Goal: Information Seeking & Learning: Learn about a topic

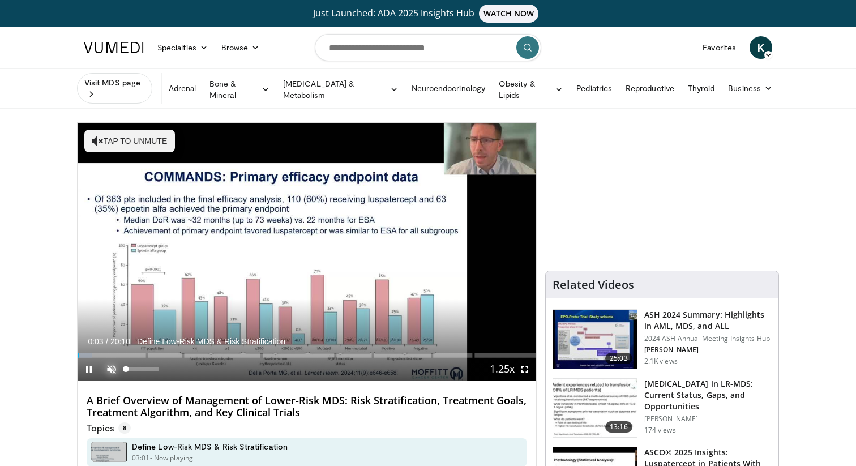
click at [114, 363] on span "Video Player" at bounding box center [111, 369] width 23 height 23
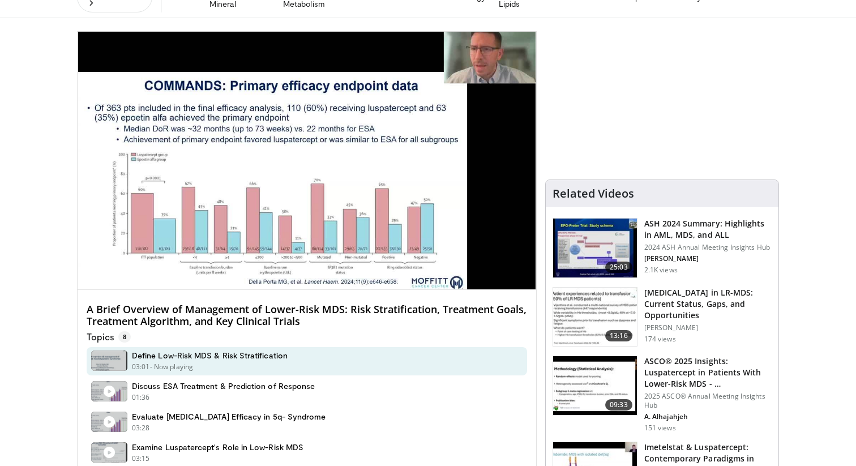
scroll to position [92, 0]
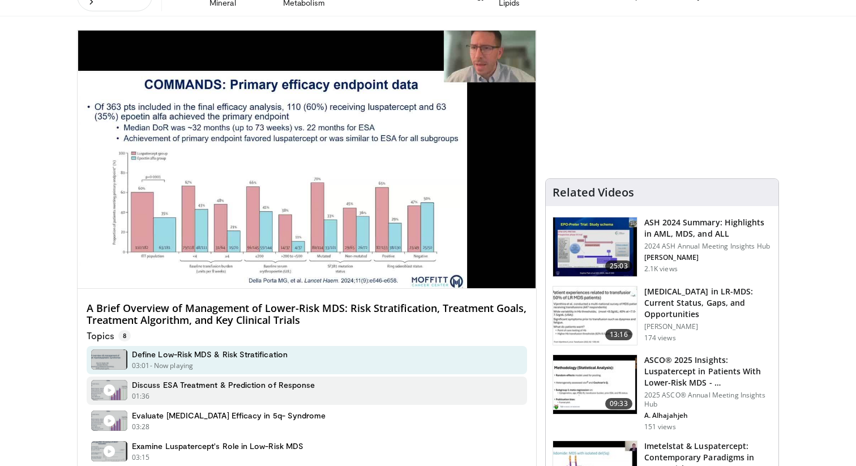
click at [180, 381] on h4 "Discuss ESA Treatment & Prediction of Response" at bounding box center [223, 385] width 183 height 10
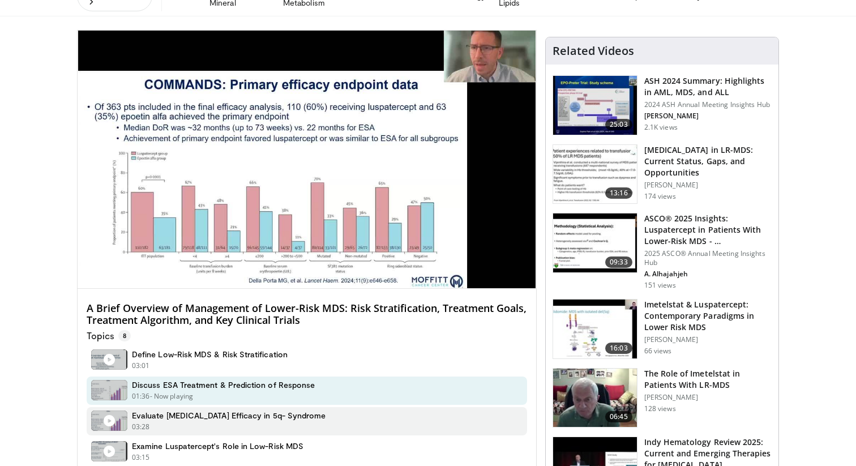
click at [181, 410] on h4 "Evaluate Lenalidomide Efficacy in 5q- Syndrome" at bounding box center [229, 415] width 194 height 10
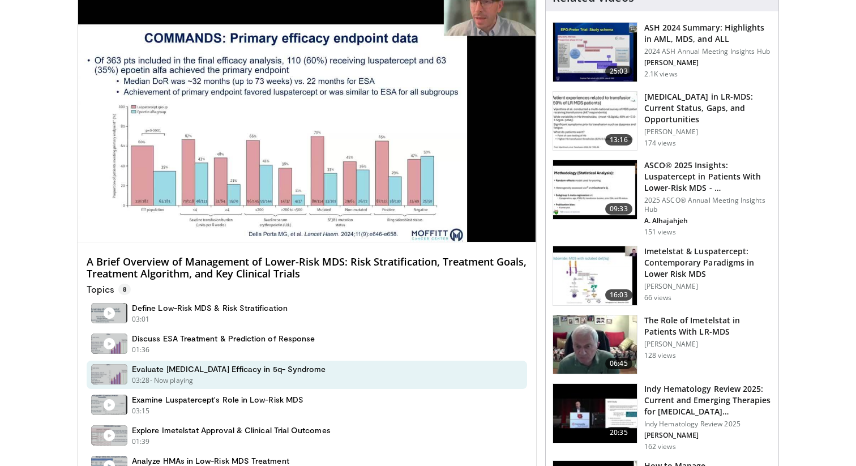
scroll to position [136, 0]
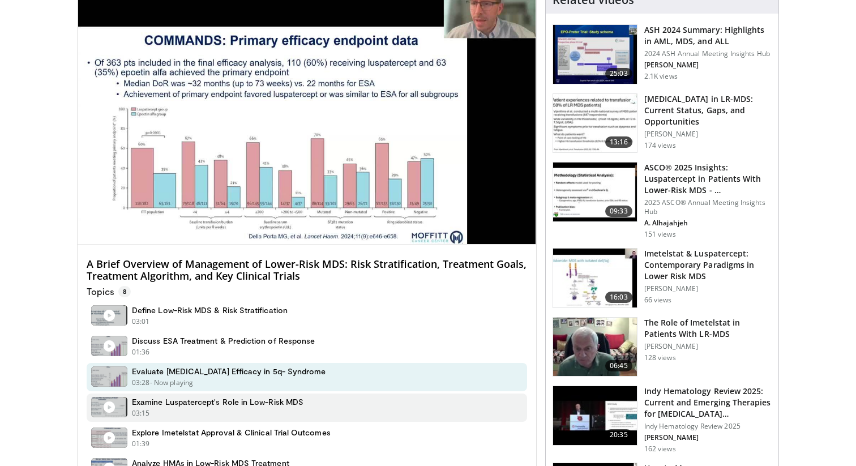
click at [191, 399] on h4 "Examine Luspatercept's Role in Low-Risk MDS" at bounding box center [218, 402] width 172 height 10
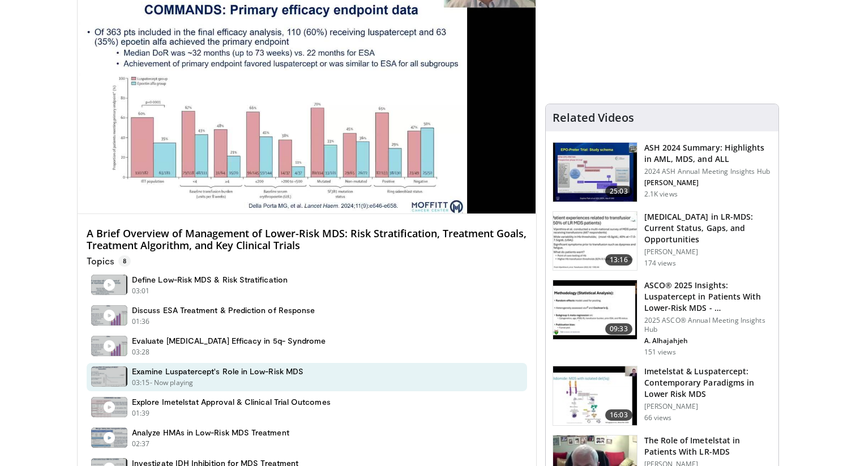
scroll to position [169, 0]
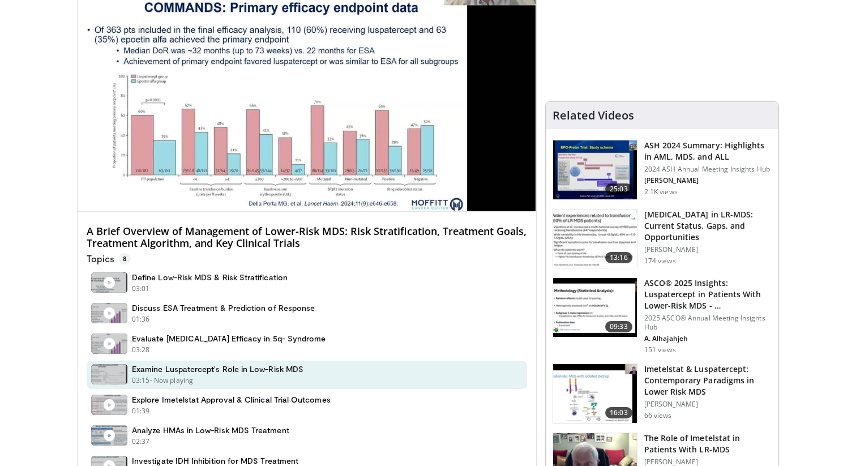
click at [191, 406] on div "01:39 - Now playing - Paused" at bounding box center [231, 411] width 199 height 10
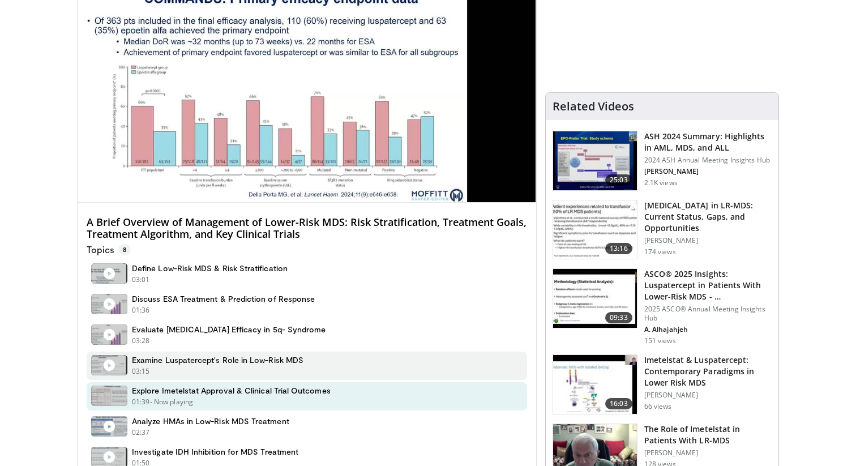
scroll to position [181, 0]
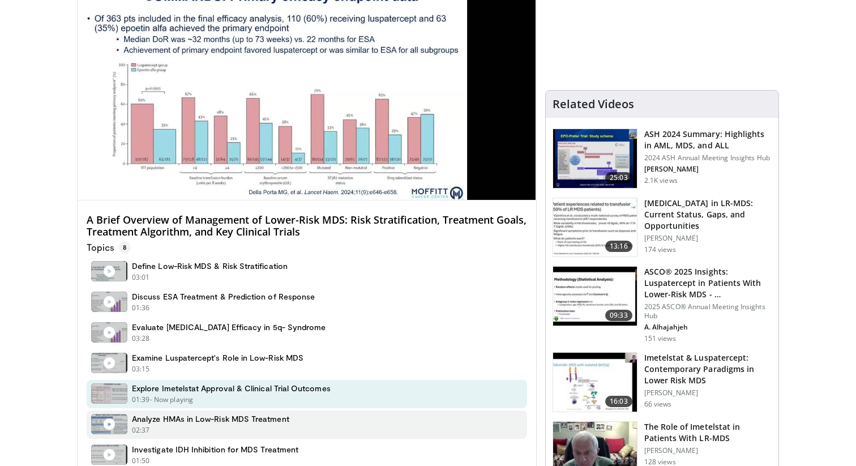
click at [211, 415] on h4 "Analyze HMAs in Low-Risk MDS Treatment" at bounding box center [210, 419] width 157 height 10
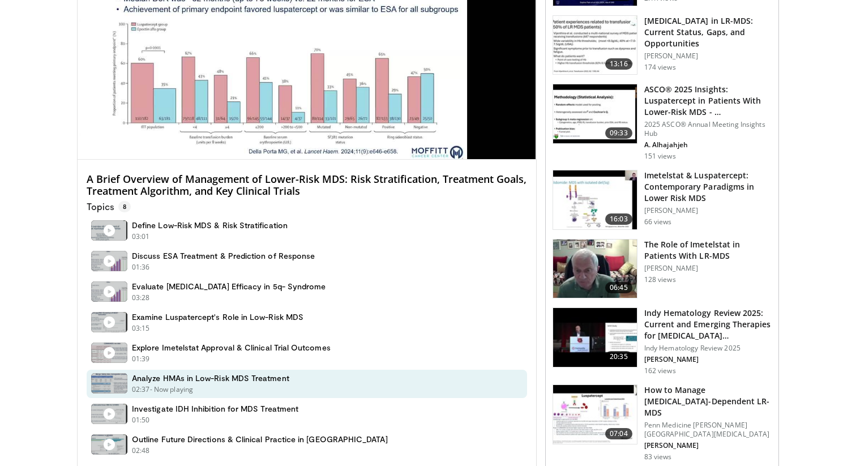
scroll to position [224, 0]
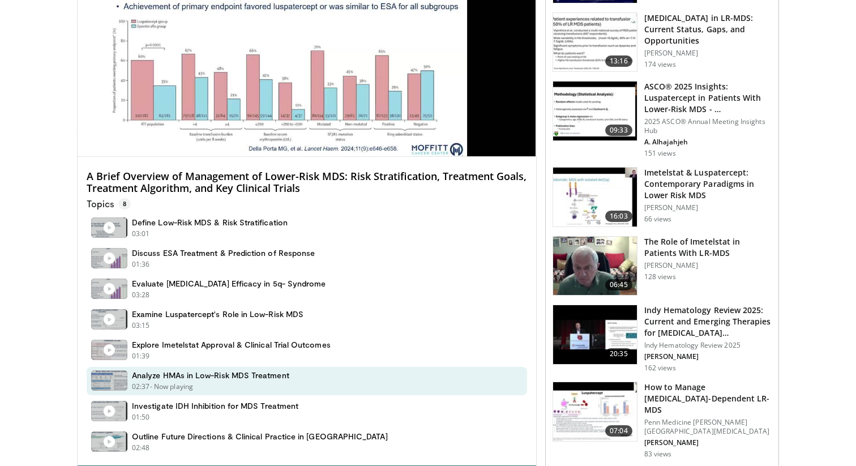
click at [211, 415] on div "Investigate IDH Inhibition for MDS Treatment 01:50 - Now playing - Paused" at bounding box center [307, 411] width 440 height 28
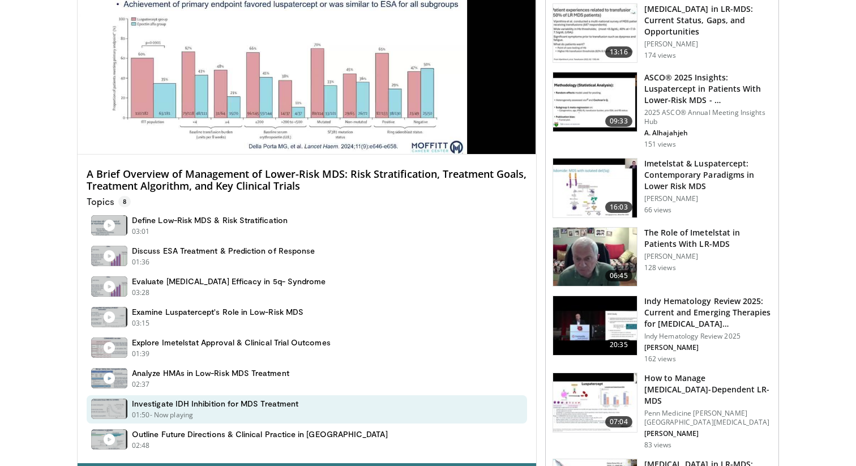
scroll to position [309, 0]
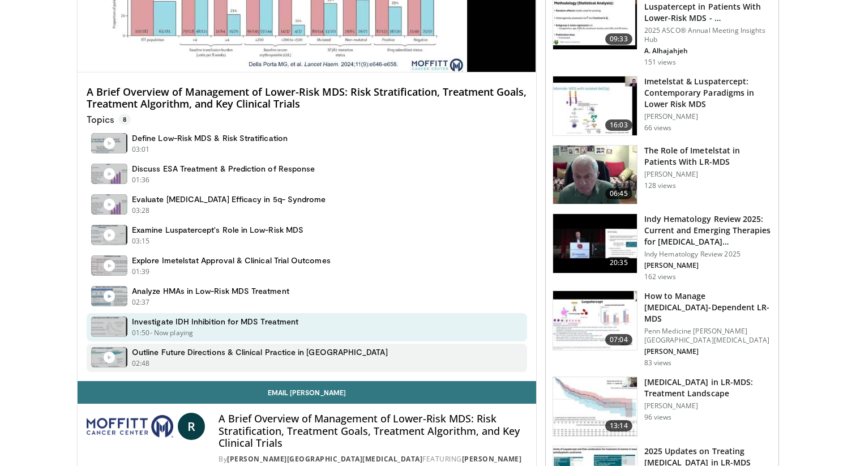
click at [228, 358] on div "02:48 - Now playing - Paused" at bounding box center [260, 363] width 256 height 10
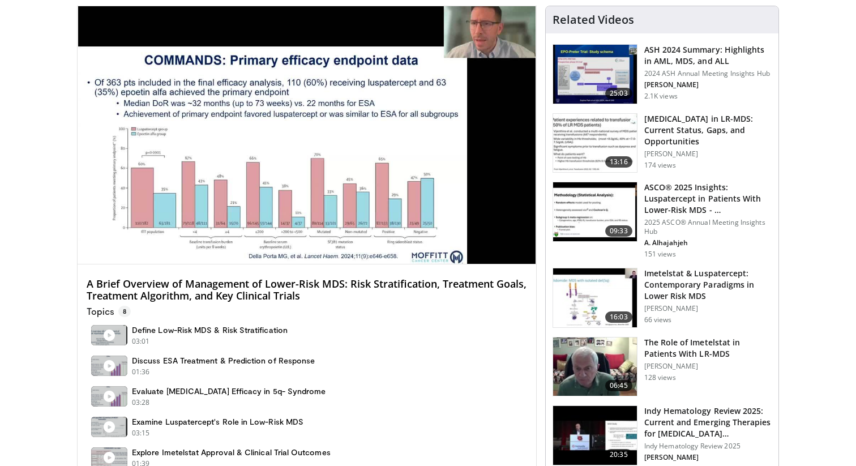
scroll to position [0, 0]
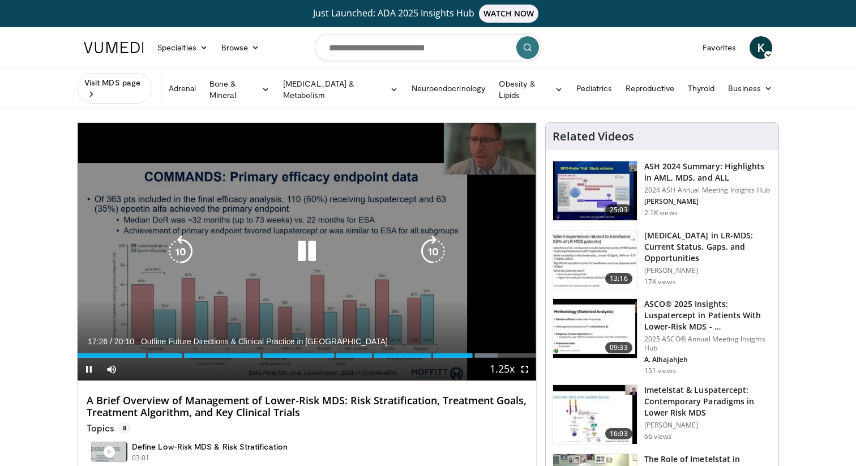
click at [304, 242] on icon "Video Player" at bounding box center [307, 251] width 32 height 32
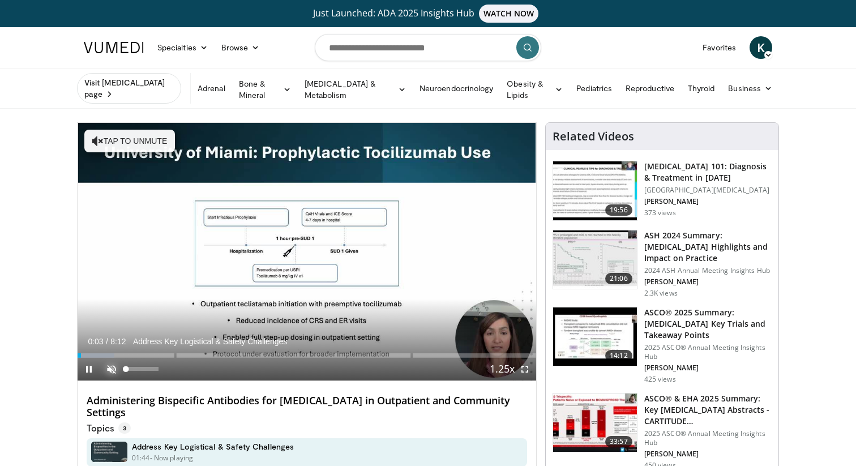
click at [108, 369] on span "Video Player" at bounding box center [111, 369] width 23 height 23
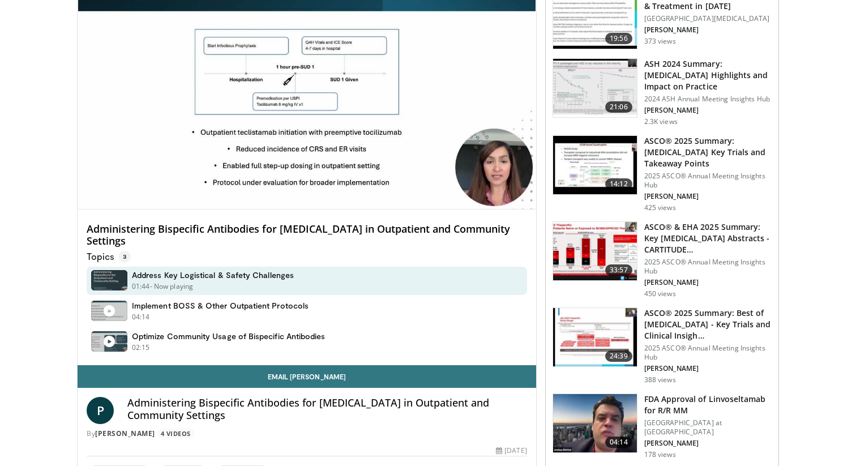
scroll to position [45, 0]
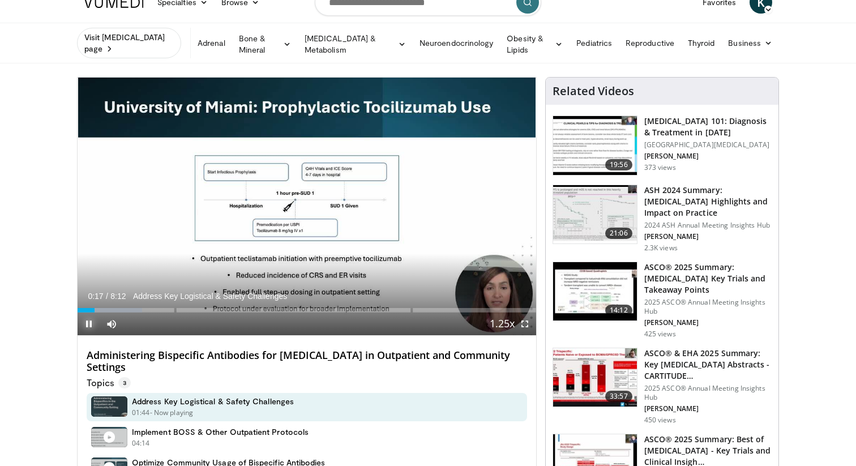
click at [94, 325] on span "Video Player" at bounding box center [89, 323] width 23 height 23
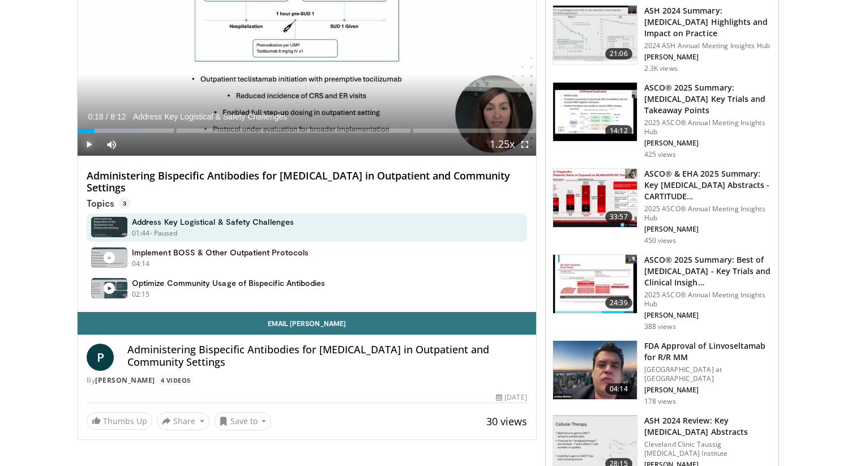
scroll to position [384, 0]
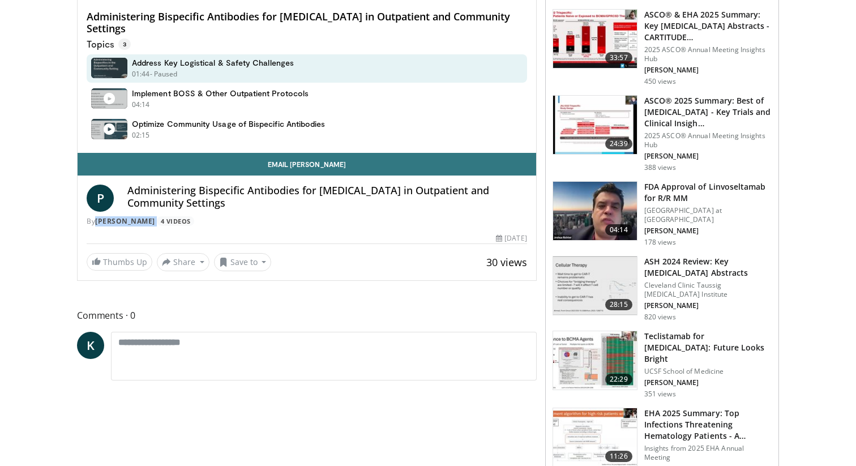
drag, startPoint x: 95, startPoint y: 223, endPoint x: 177, endPoint y: 222, distance: 82.7
click at [177, 222] on div "By Prerna Mewawalla 4 Videos" at bounding box center [307, 221] width 440 height 10
copy div "Prerna Mewawalla"
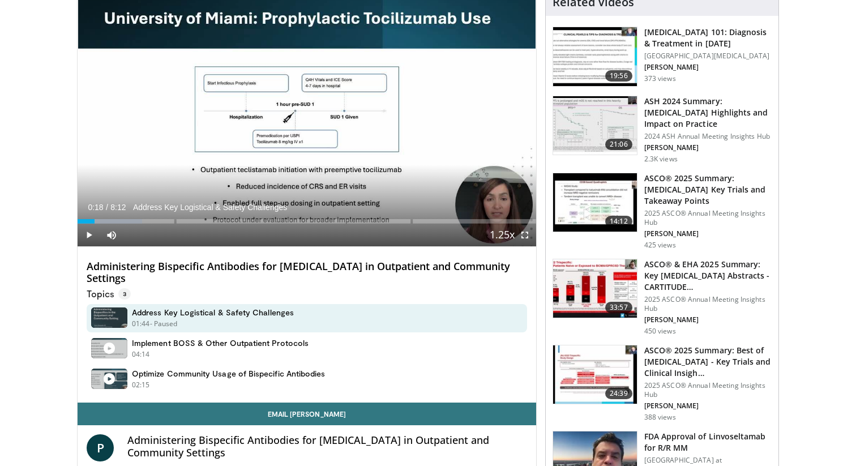
scroll to position [138, 0]
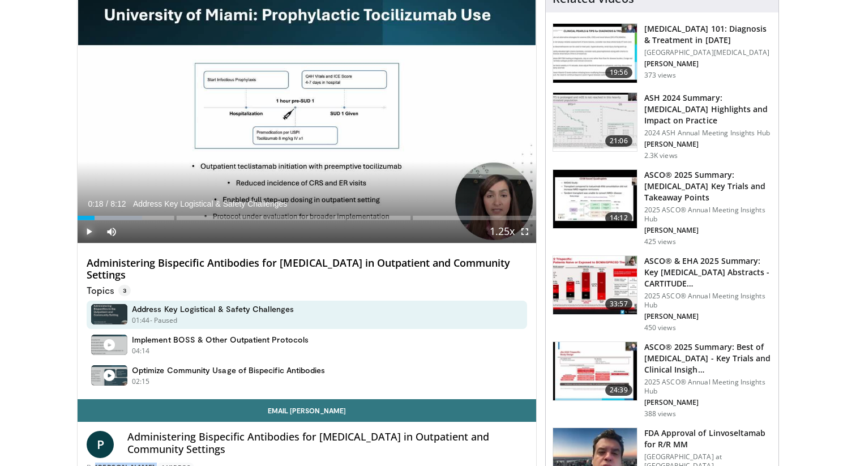
click at [88, 222] on span "Video Player" at bounding box center [89, 231] width 23 height 23
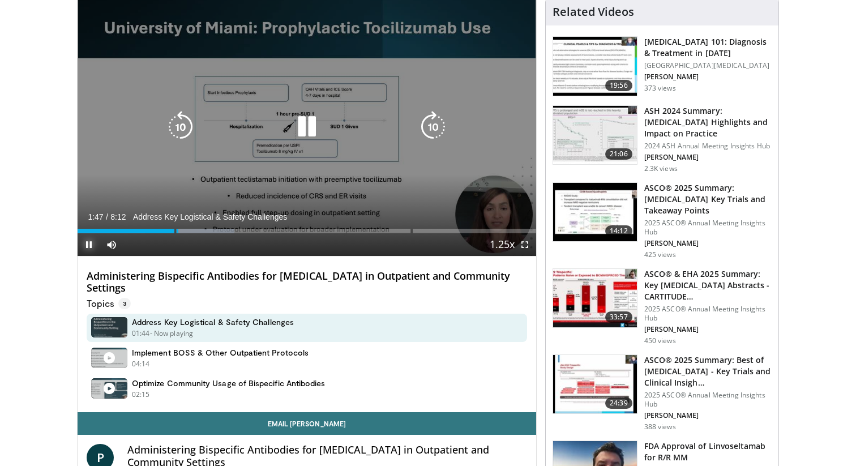
scroll to position [128, 0]
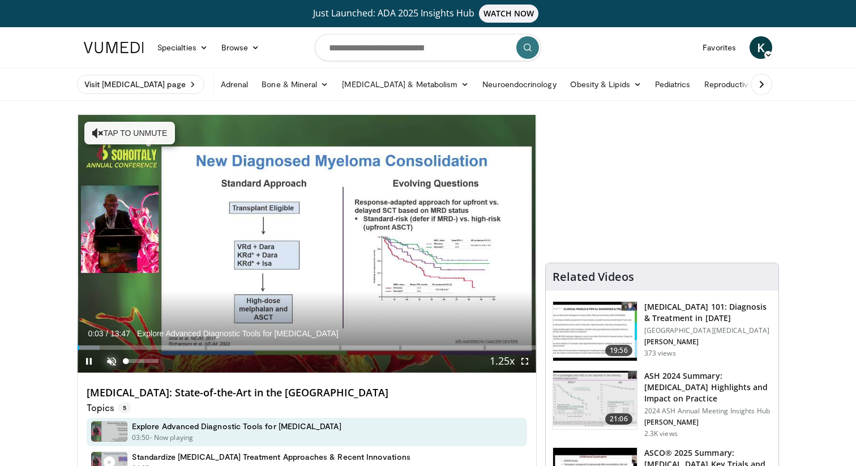
click at [112, 359] on span "Video Player" at bounding box center [111, 361] width 23 height 23
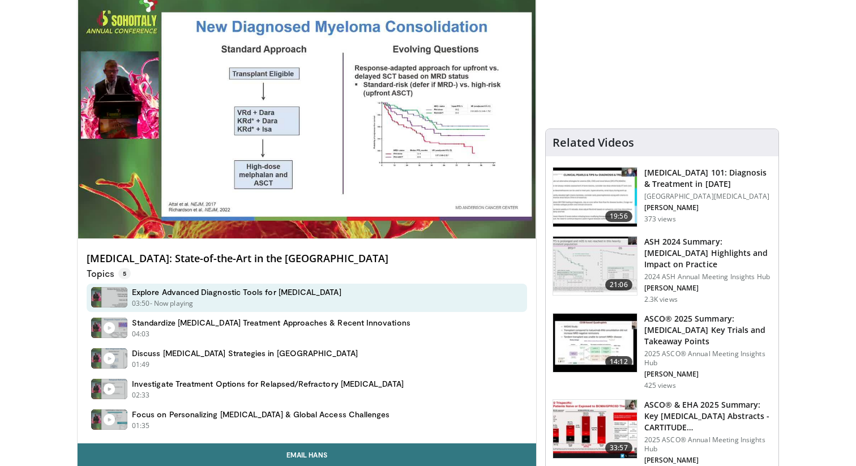
scroll to position [133, 0]
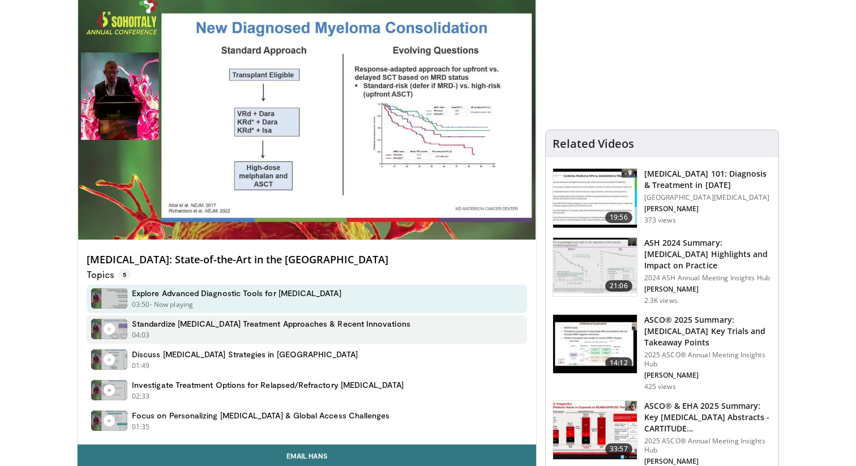
click at [250, 322] on h4 "Standardize Myeloma Treatment Approaches & Recent Innovations" at bounding box center [271, 324] width 279 height 10
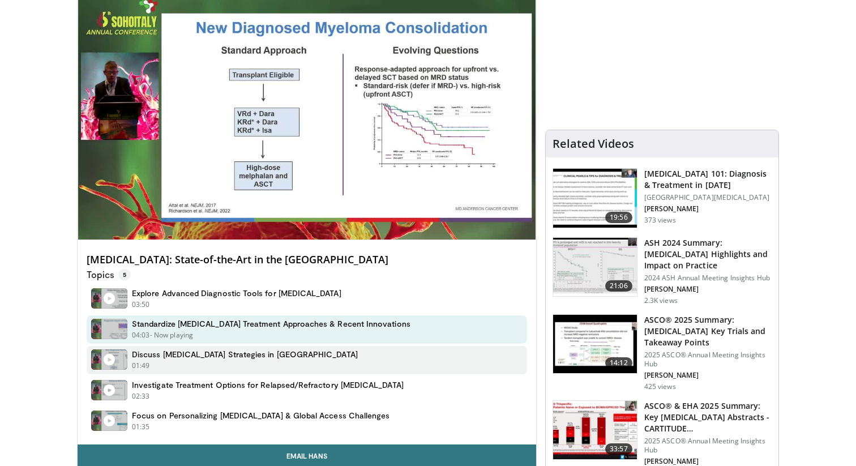
click at [246, 354] on h4 "Discuss Maintenance Therapy Strategies in Myeloma" at bounding box center [245, 354] width 226 height 10
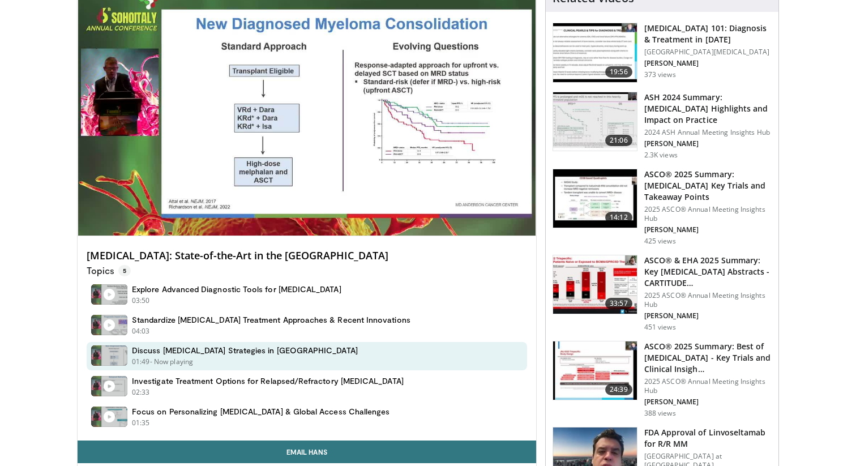
scroll to position [135, 0]
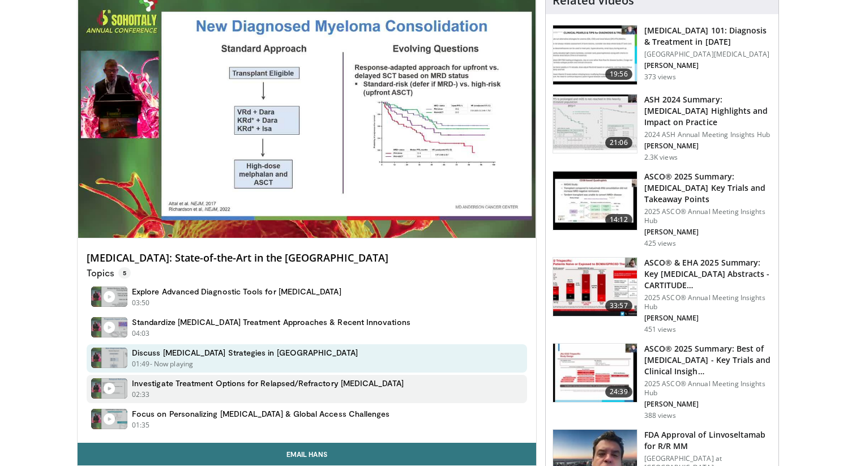
click at [243, 385] on h4 "Investigate Treatment Options for Relapsed/Refractory Myeloma" at bounding box center [268, 383] width 272 height 10
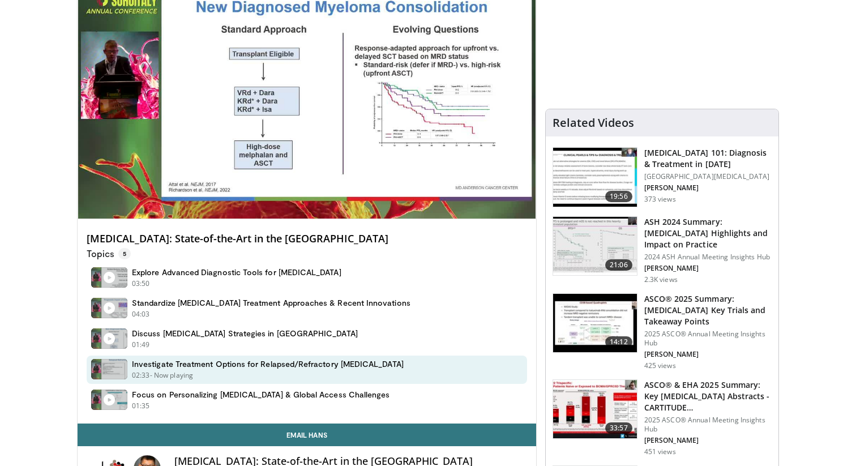
scroll to position [161, 0]
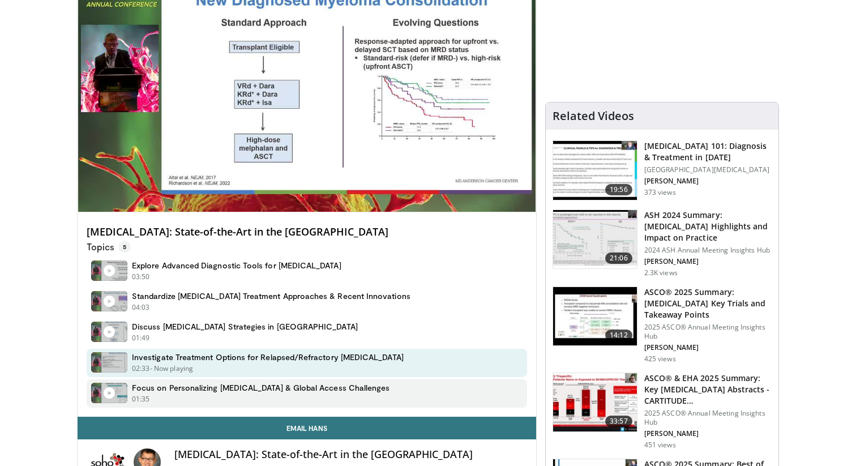
click at [239, 388] on h4 "Focus on Personalizing Immunotherapy & Global Access Challenges" at bounding box center [261, 388] width 258 height 10
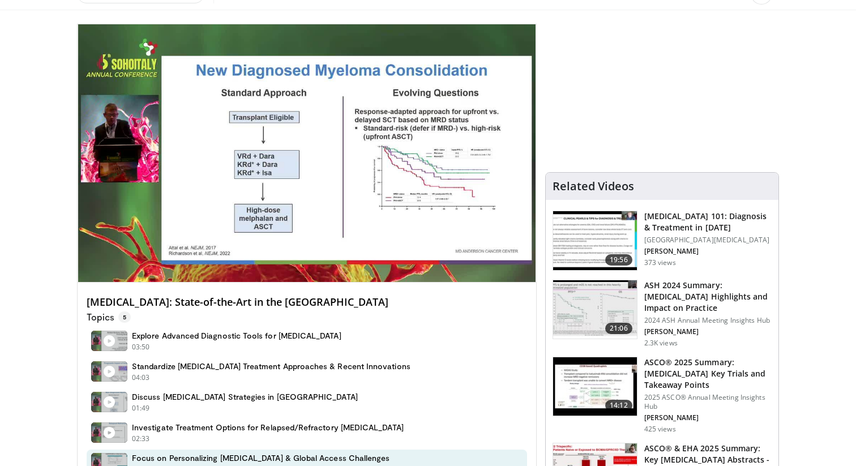
scroll to position [85, 0]
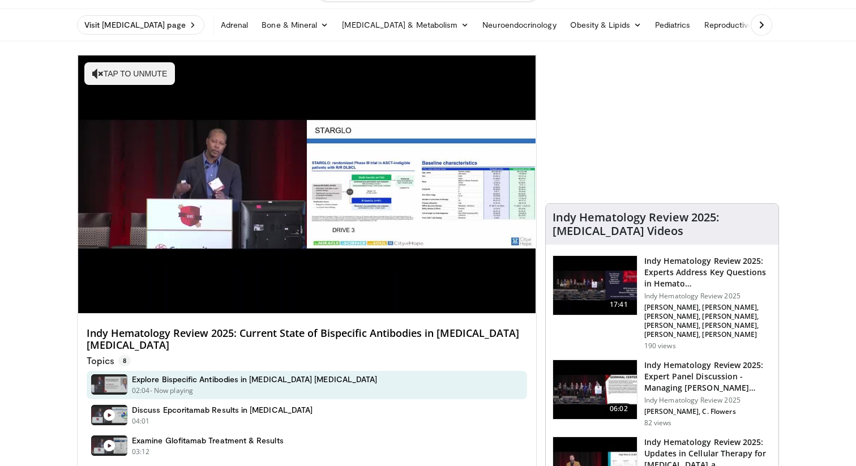
scroll to position [67, 0]
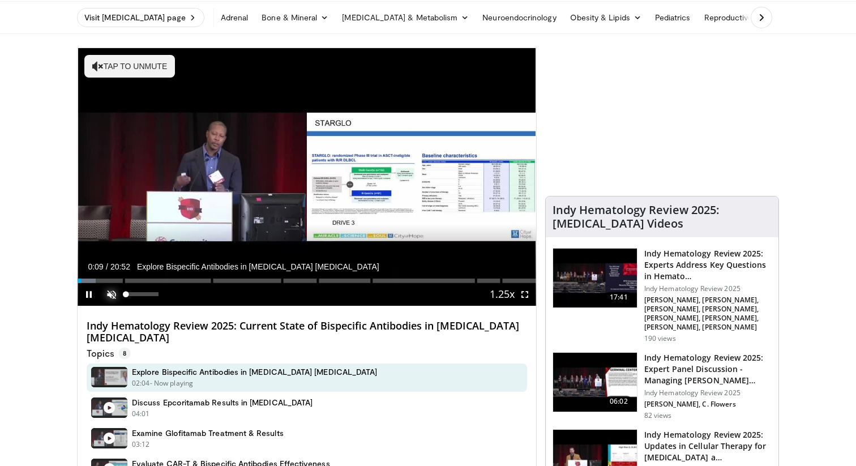
click at [110, 289] on span "Video Player" at bounding box center [111, 294] width 23 height 23
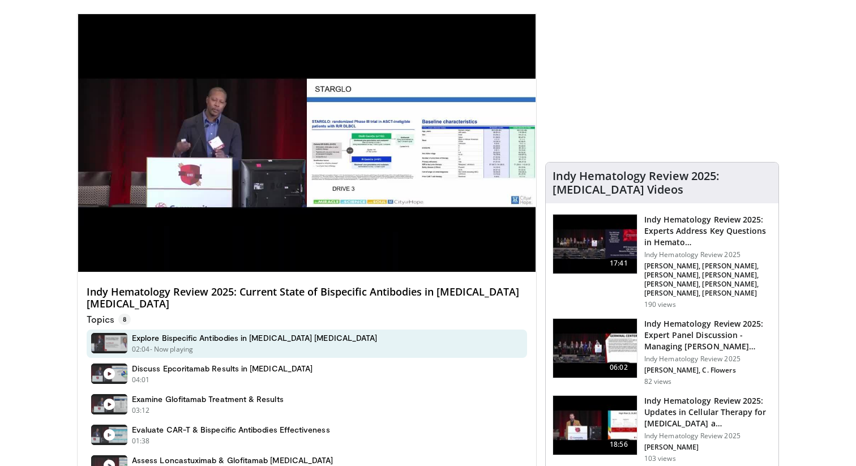
scroll to position [101, 0]
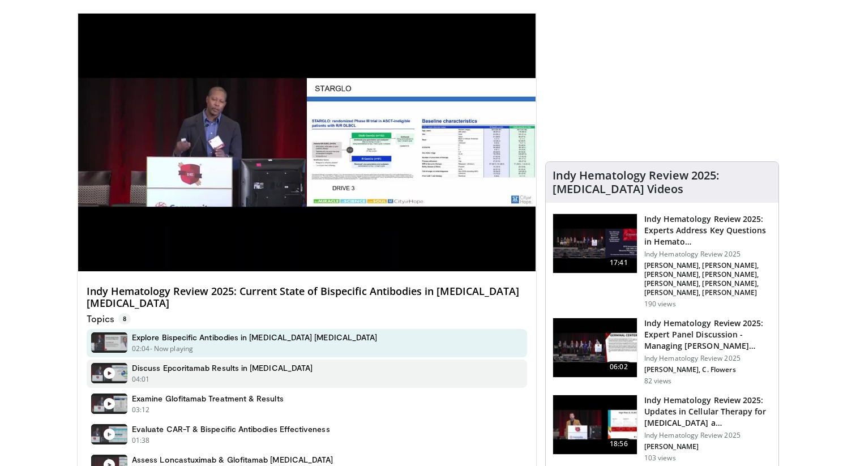
click at [191, 369] on h4 "Discuss Epcoritamab Results in Large Cell Lymphoma" at bounding box center [222, 368] width 181 height 10
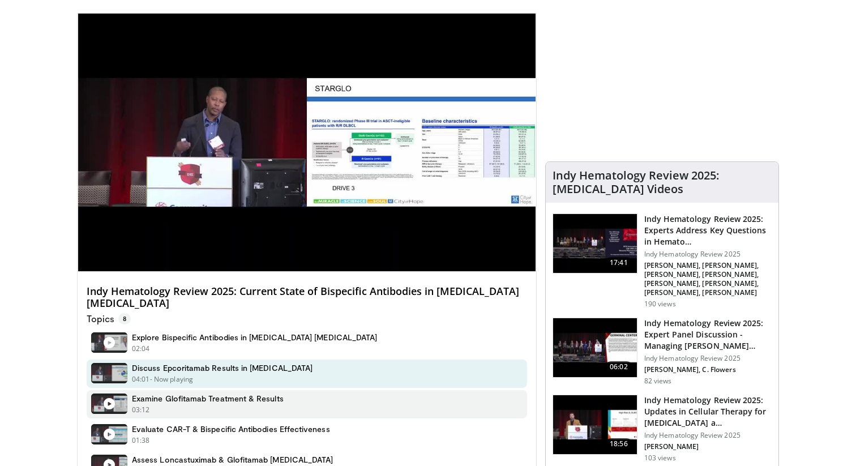
click at [191, 405] on div "03:12 - Now playing - Paused" at bounding box center [208, 410] width 152 height 10
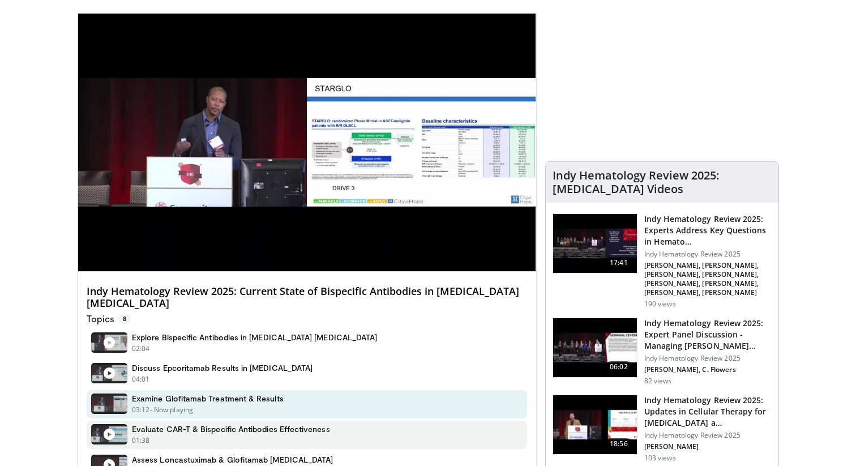
click at [191, 427] on h4 "Evaluate CAR-T & Bispecific Antibodies Effectiveness" at bounding box center [231, 429] width 198 height 10
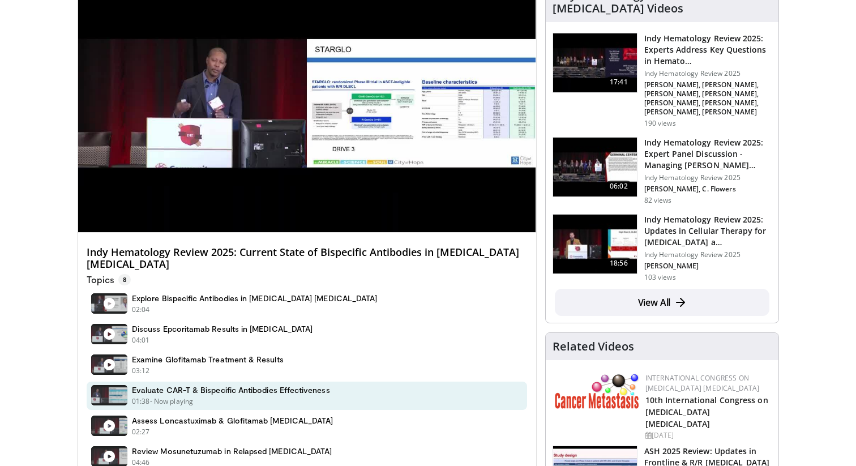
click at [191, 429] on div "02:27 - Now playing - Paused" at bounding box center [232, 432] width 201 height 10
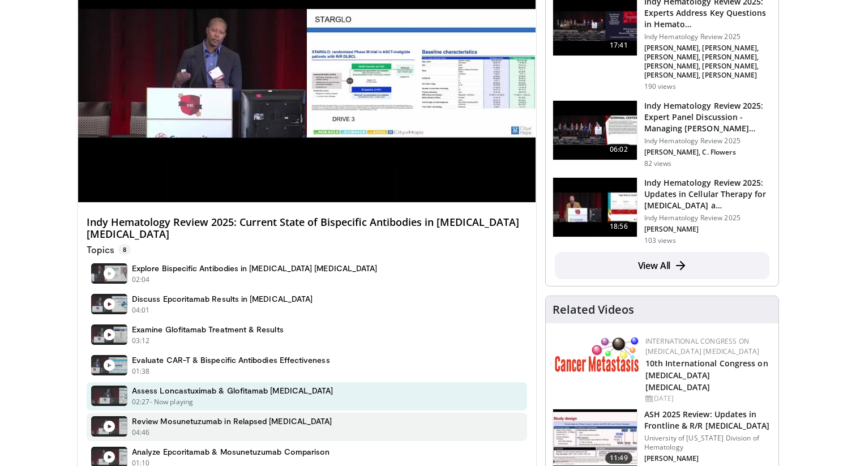
click at [189, 429] on div "04:46 - Now playing - Paused" at bounding box center [232, 432] width 200 height 10
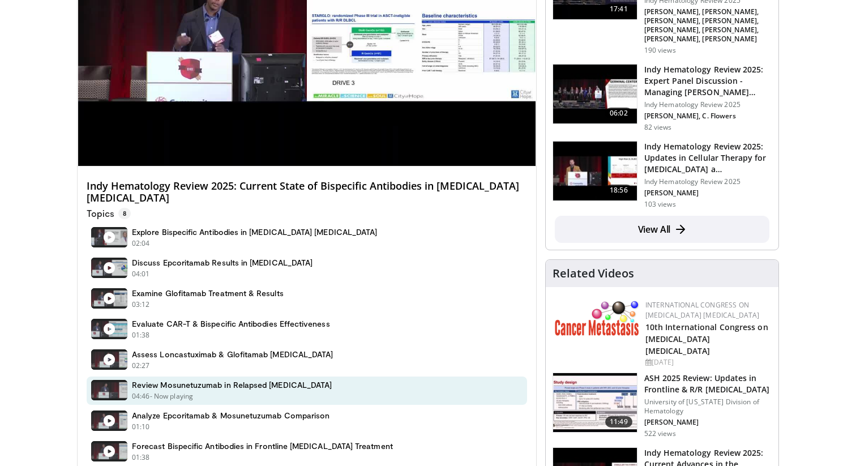
click at [189, 429] on div "01:10 - Now playing - Paused" at bounding box center [231, 427] width 198 height 10
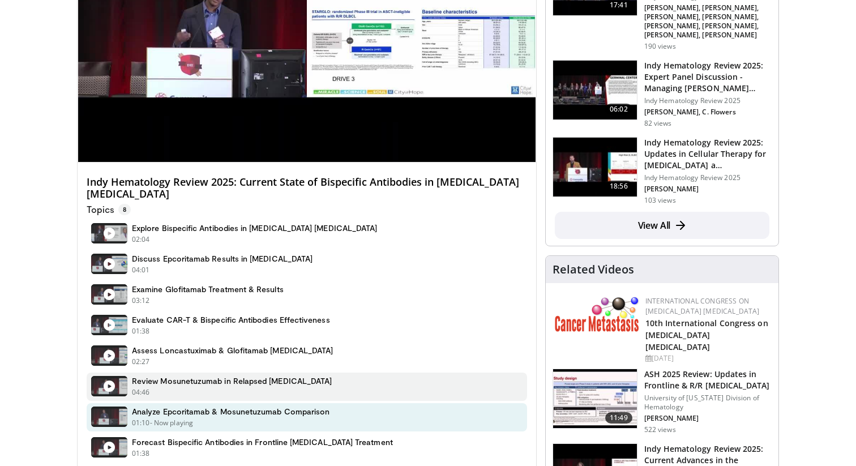
scroll to position [219, 0]
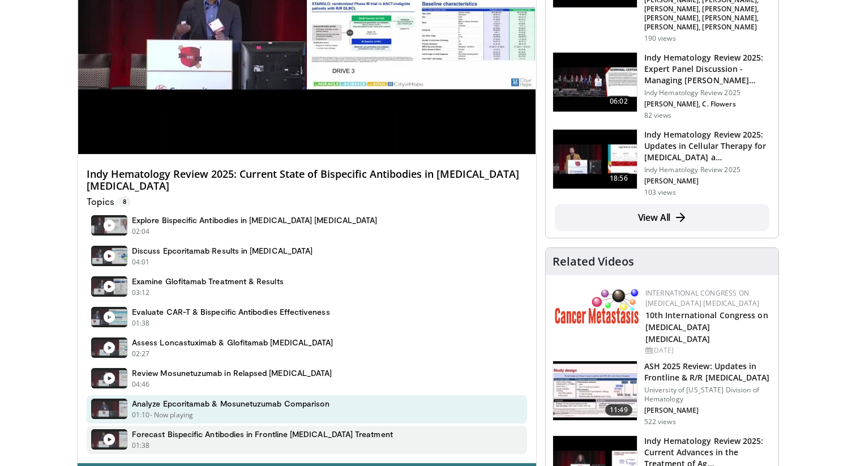
click at [186, 442] on div "01:38 - Now playing - Paused" at bounding box center [262, 445] width 261 height 10
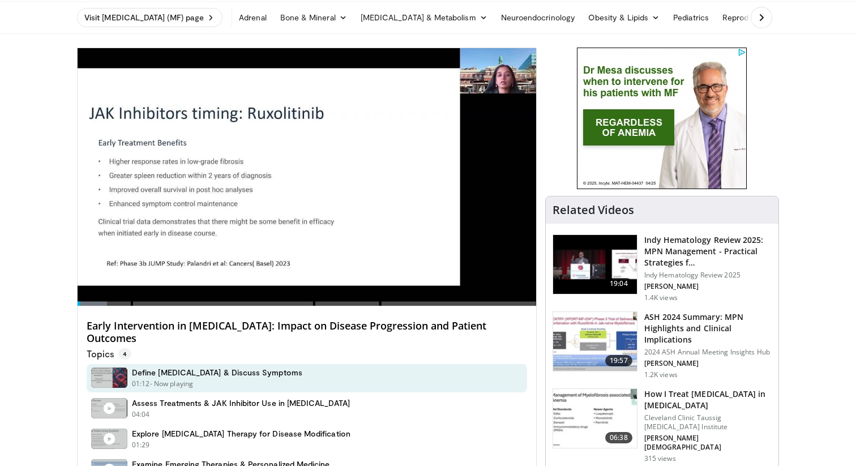
scroll to position [68, 0]
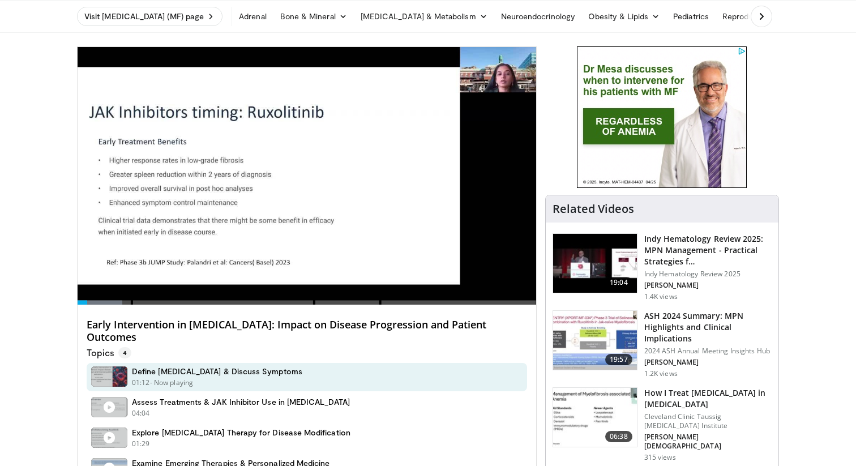
click at [684, 131] on img at bounding box center [662, 117] width 170 height 142
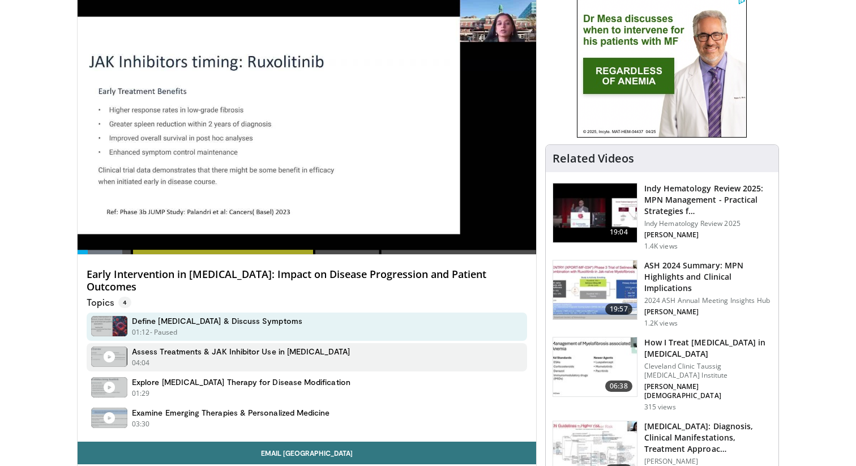
click at [168, 358] on div "04:04 - Now playing - Paused" at bounding box center [241, 363] width 218 height 10
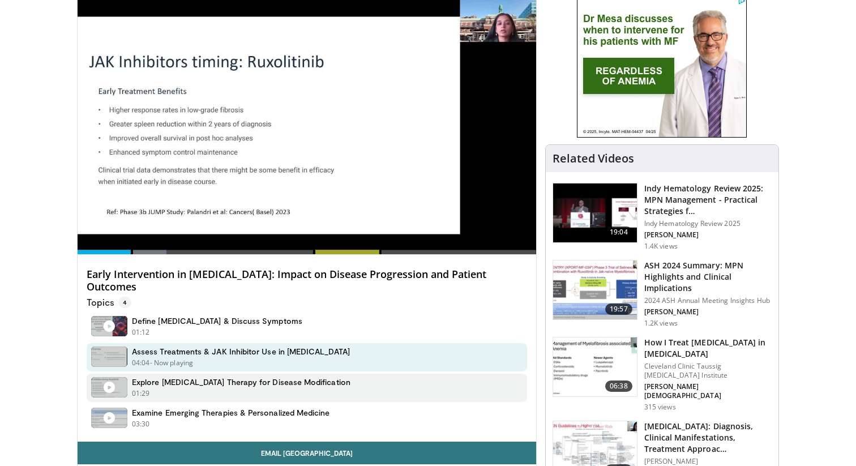
click at [174, 388] on div "01:29 - Now playing - Paused" at bounding box center [241, 393] width 219 height 10
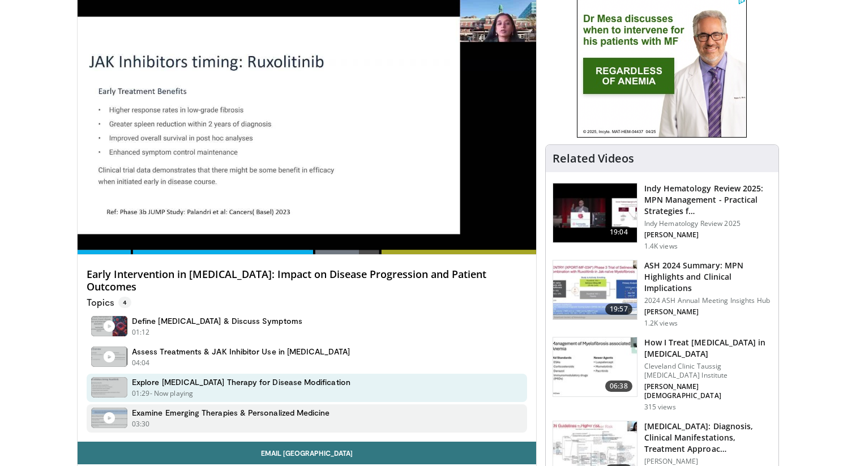
click at [174, 408] on h4 "Examine Emerging Therapies & Personalized Medicine" at bounding box center [231, 413] width 198 height 10
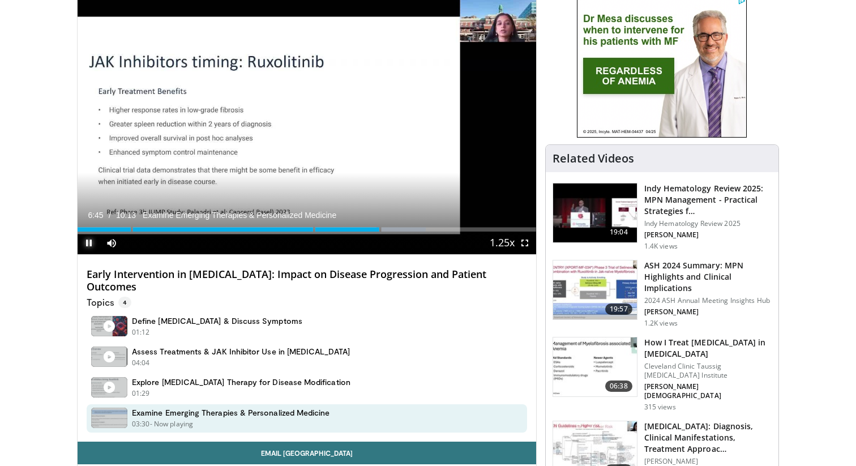
click at [91, 236] on span "Video Player" at bounding box center [89, 243] width 23 height 23
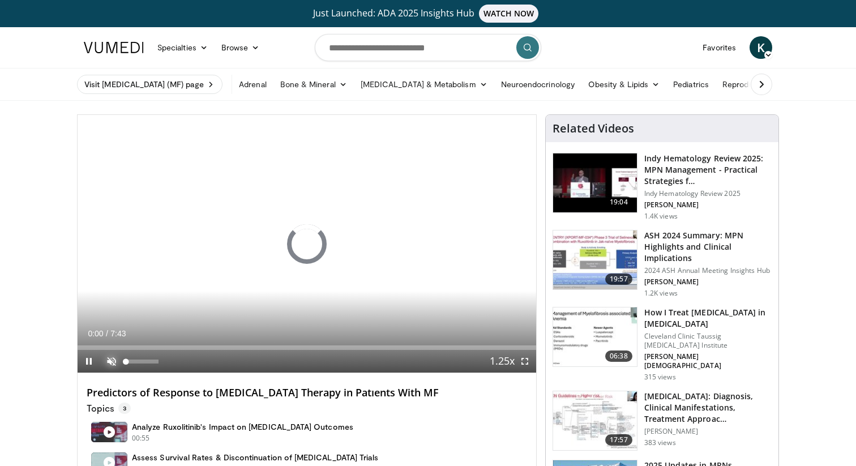
click at [107, 357] on span "Video Player" at bounding box center [111, 361] width 23 height 23
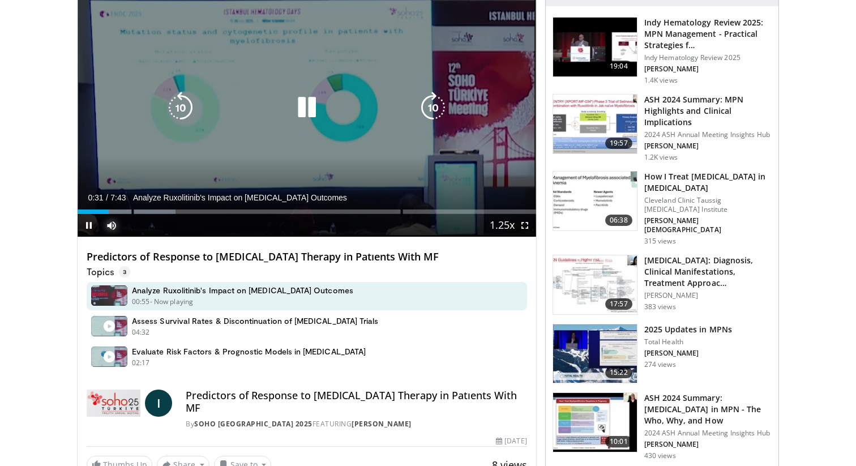
scroll to position [134, 0]
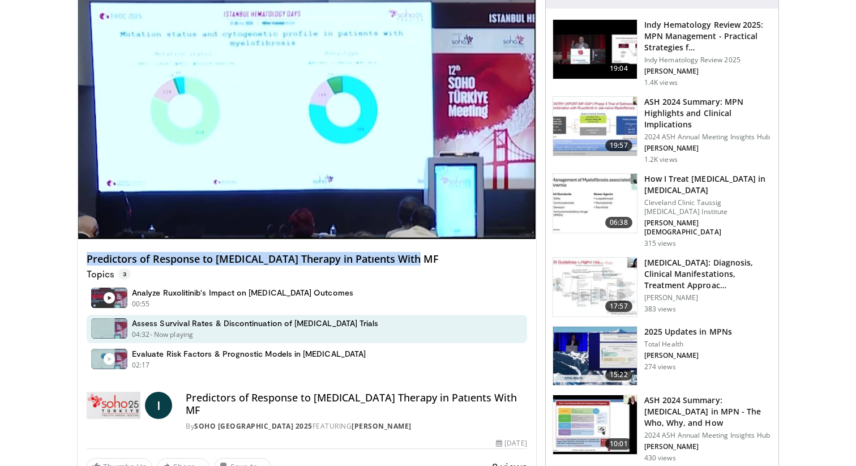
drag, startPoint x: 414, startPoint y: 258, endPoint x: 54, endPoint y: 254, distance: 359.5
copy h4 "Predictors of Response to Ruxolitinib Therapy in Patıents With MF"
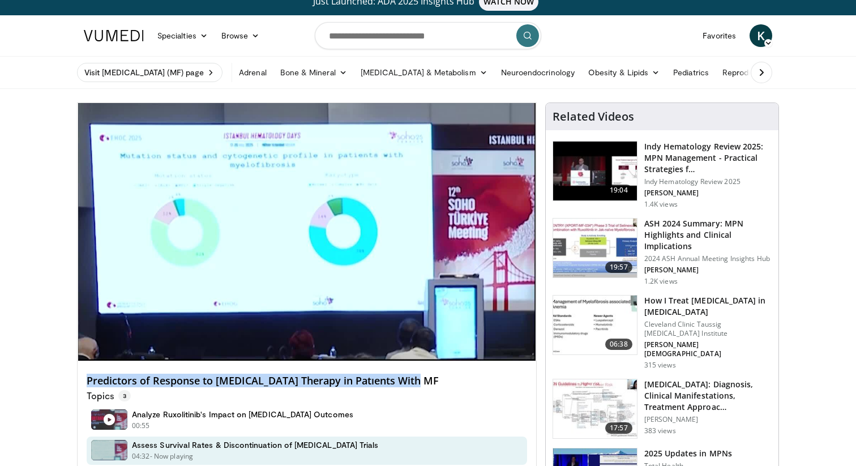
scroll to position [5, 0]
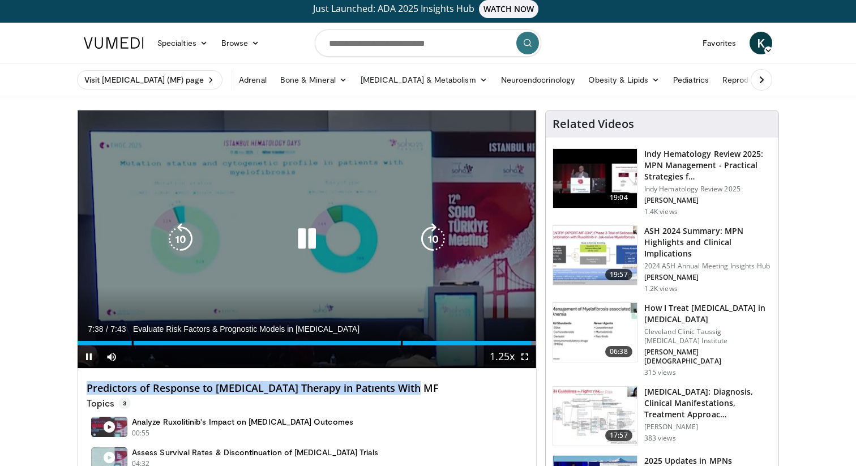
click at [311, 242] on icon "Video Player" at bounding box center [307, 239] width 32 height 32
click at [315, 247] on icon "Video Player" at bounding box center [307, 239] width 32 height 32
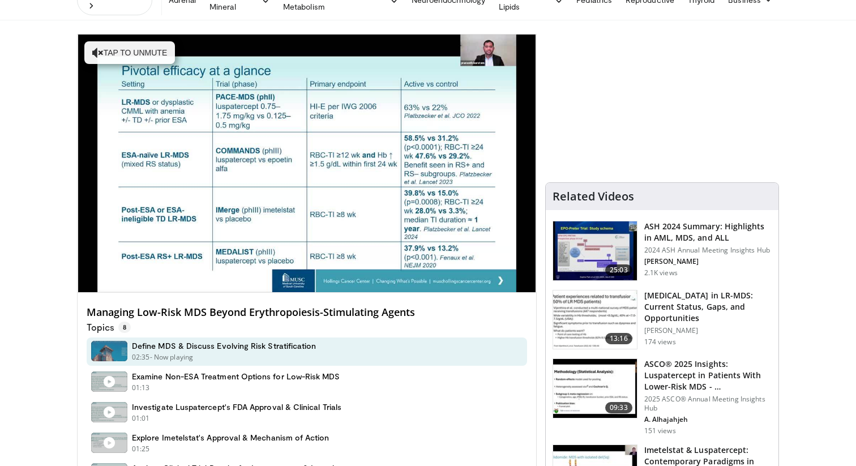
scroll to position [88, 0]
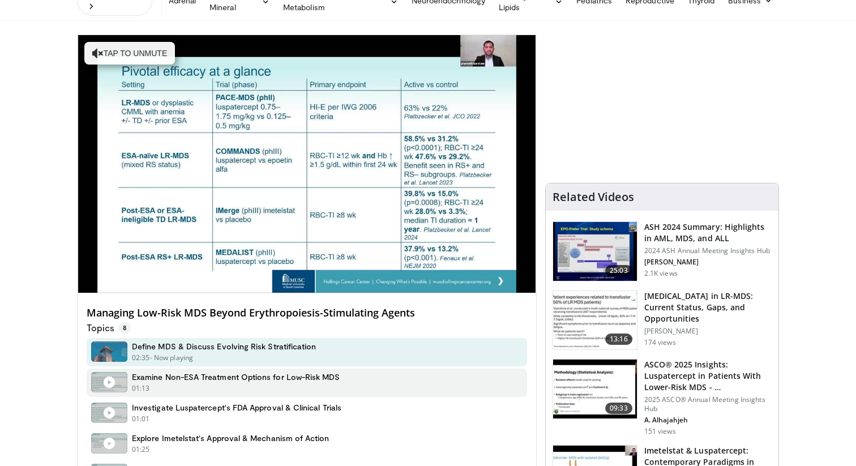
click at [160, 383] on div "01:13 - Now playing - Paused" at bounding box center [236, 388] width 208 height 10
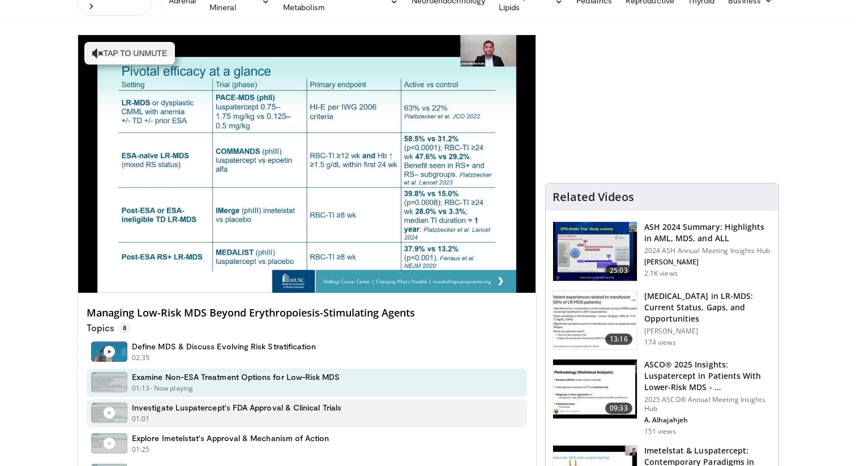
click at [174, 414] on div "01:01 - Now playing - Paused" at bounding box center [236, 419] width 209 height 10
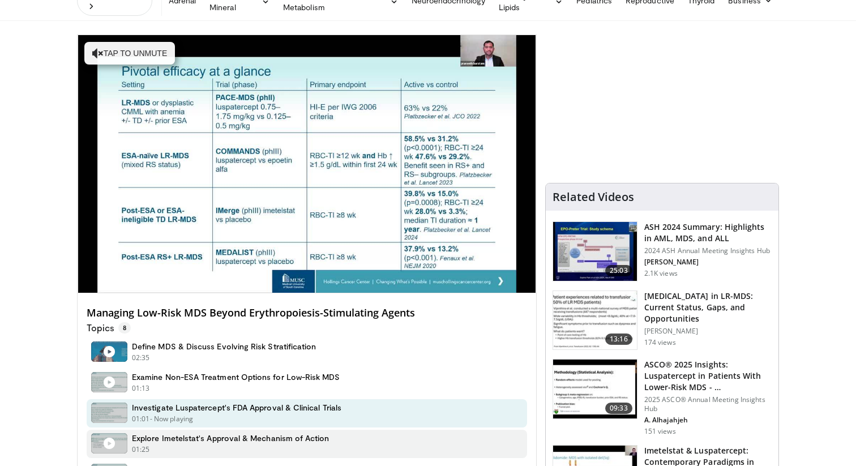
click at [177, 444] on div "01:25 - Now playing - Paused" at bounding box center [231, 449] width 198 height 10
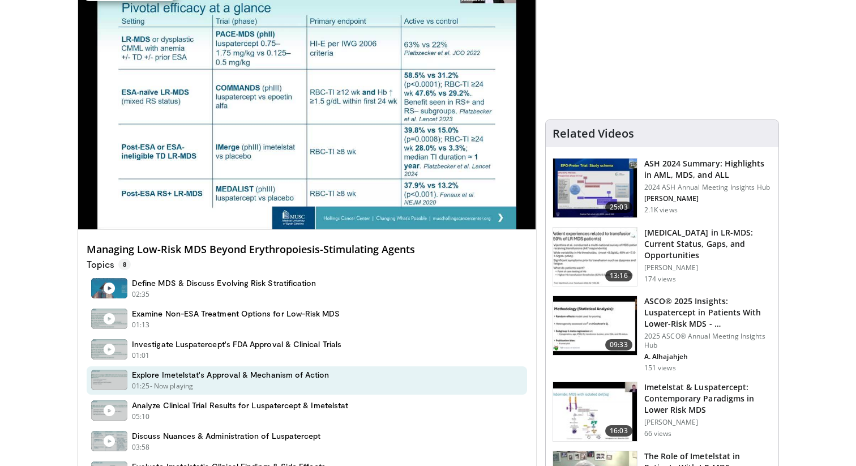
scroll to position [152, 0]
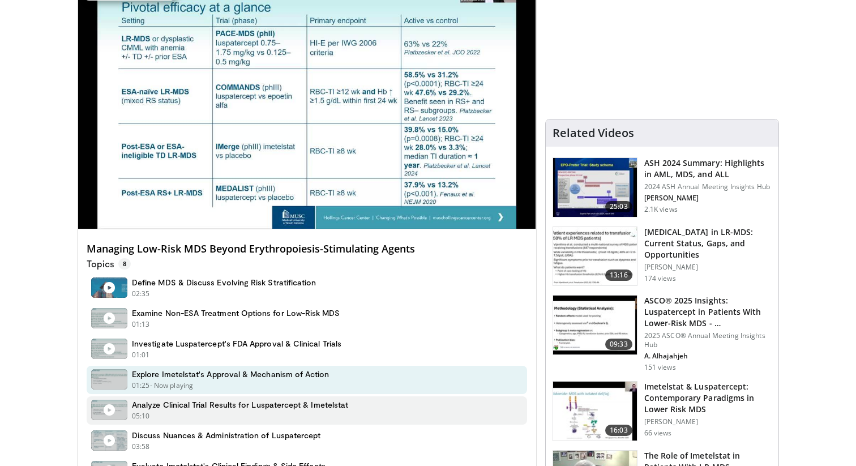
click at [186, 400] on h4 "Analyze Clinical Trial Results for Luspatercept & Imetelstat" at bounding box center [240, 405] width 216 height 10
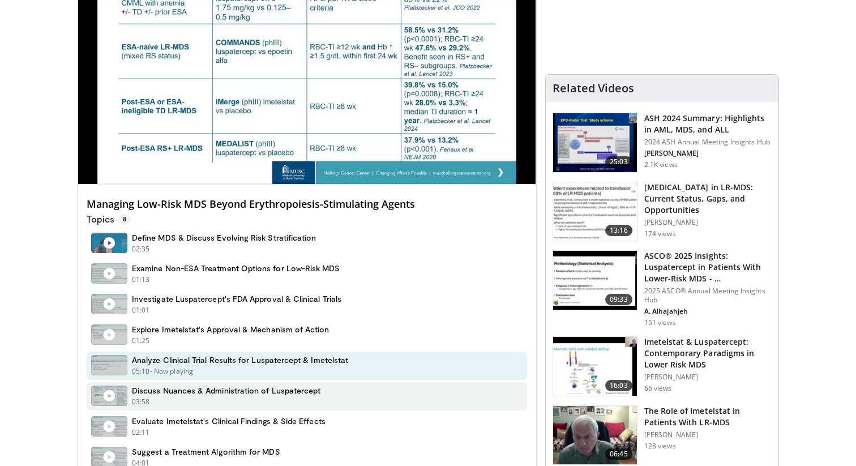
click at [187, 397] on div "03:58 - Now playing - Paused" at bounding box center [226, 402] width 189 height 10
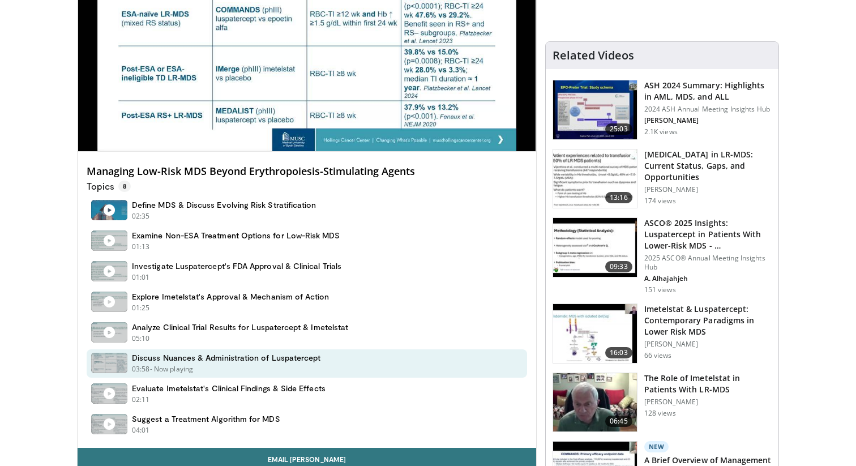
scroll to position [234, 0]
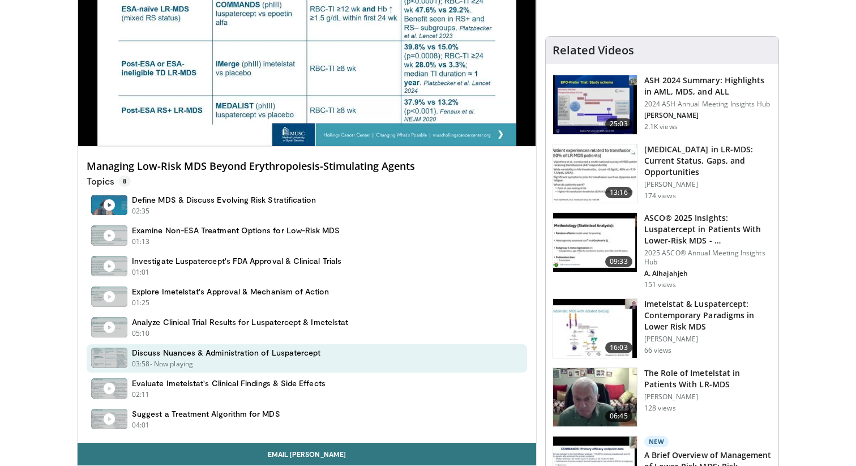
click at [187, 395] on div "Evaluate Imetelstat's Clinical Findings & Side Effects 02:11 - Now playing - Pa…" at bounding box center [307, 389] width 440 height 28
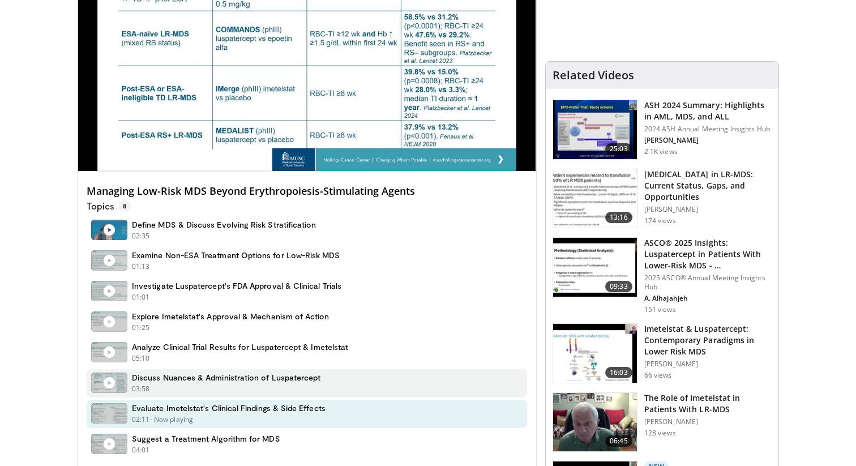
scroll to position [215, 0]
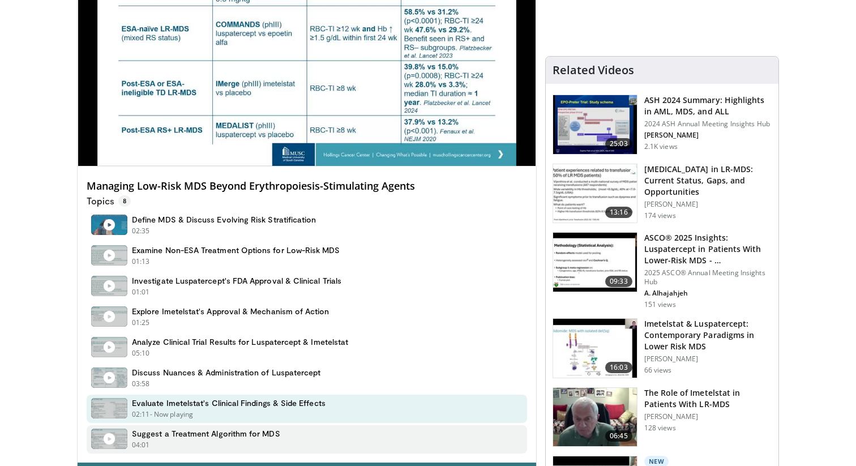
click at [174, 440] on div "04:01 - Now playing - Paused" at bounding box center [206, 445] width 148 height 10
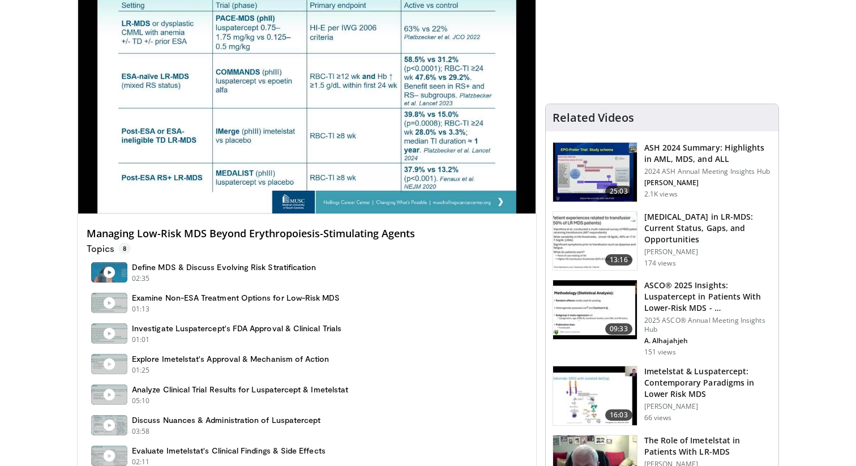
scroll to position [0, 0]
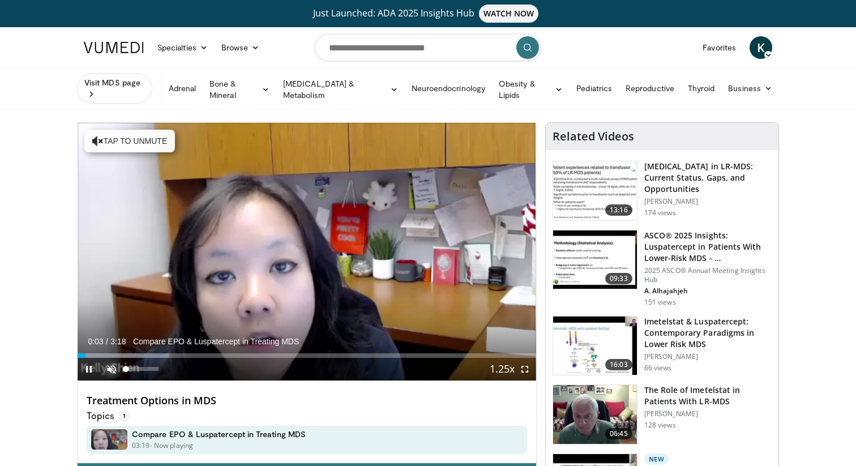
click at [108, 358] on span "Video Player" at bounding box center [111, 369] width 23 height 23
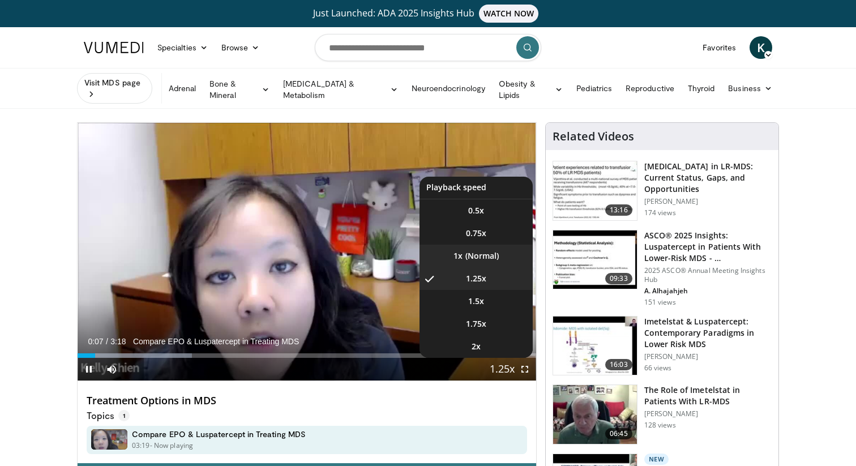
click at [496, 251] on li "1x" at bounding box center [475, 256] width 113 height 23
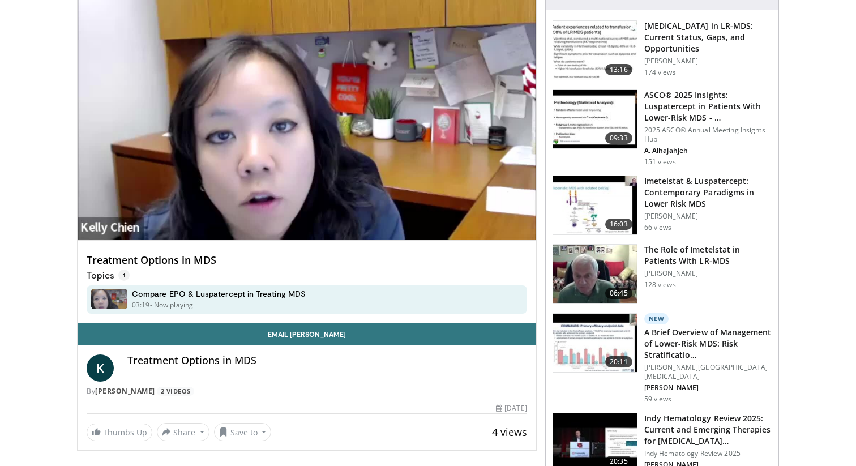
scroll to position [142, 0]
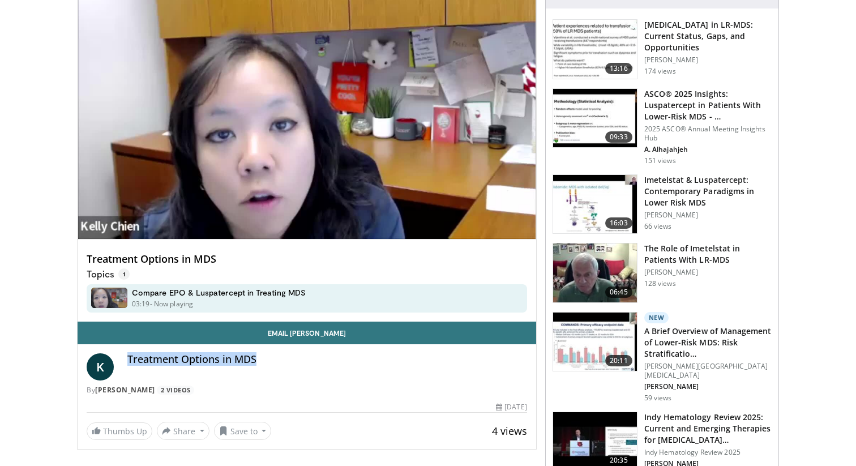
drag, startPoint x: 279, startPoint y: 365, endPoint x: 129, endPoint y: 349, distance: 150.3
click at [129, 353] on div "Treatment Options in MDS" at bounding box center [327, 366] width 400 height 27
copy h4 "Treatment Options in MDS"
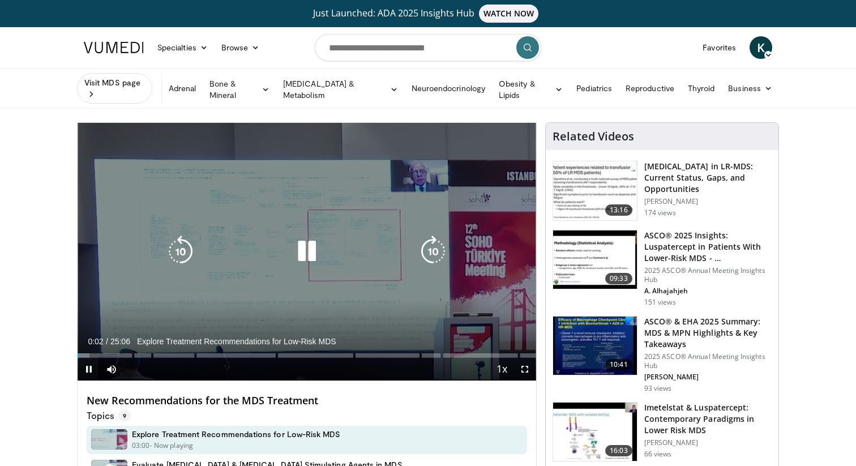
click at [304, 243] on icon "Video Player" at bounding box center [307, 251] width 32 height 32
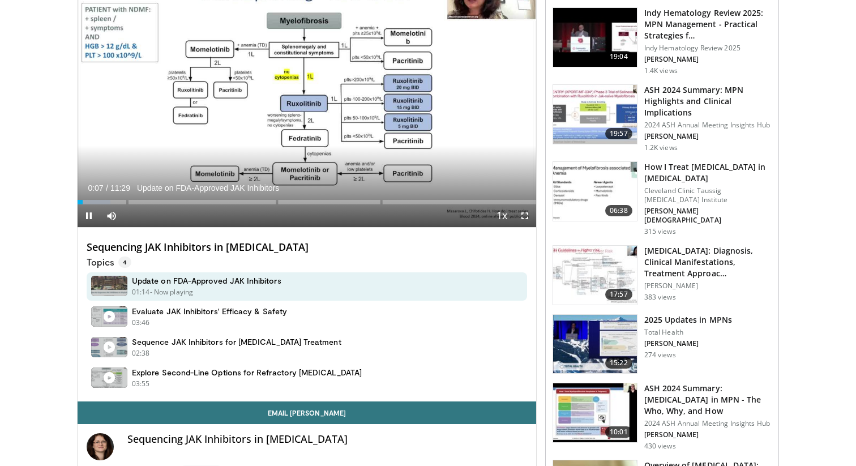
scroll to position [103, 0]
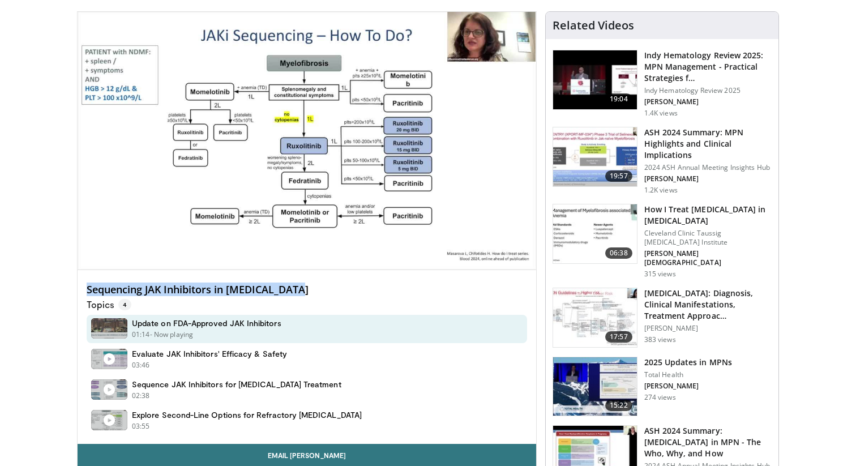
drag, startPoint x: 324, startPoint y: 289, endPoint x: 58, endPoint y: 287, distance: 266.1
copy h4 "Sequencing JAK Inhibitors in Myelofibrosis"
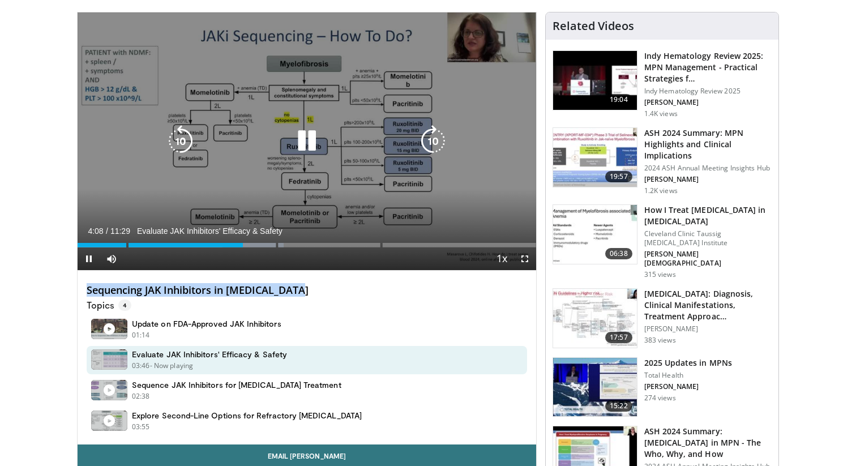
scroll to position [124, 0]
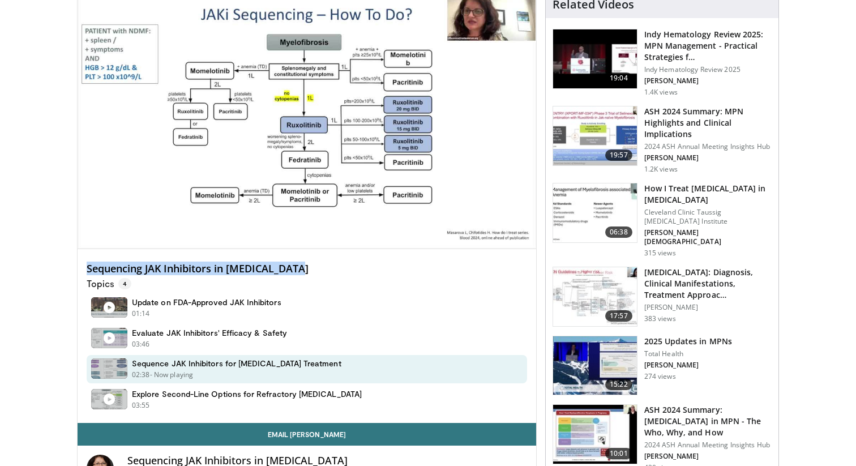
copy h4 "Sequencing JAK Inhibitors in Myelofibrosis"
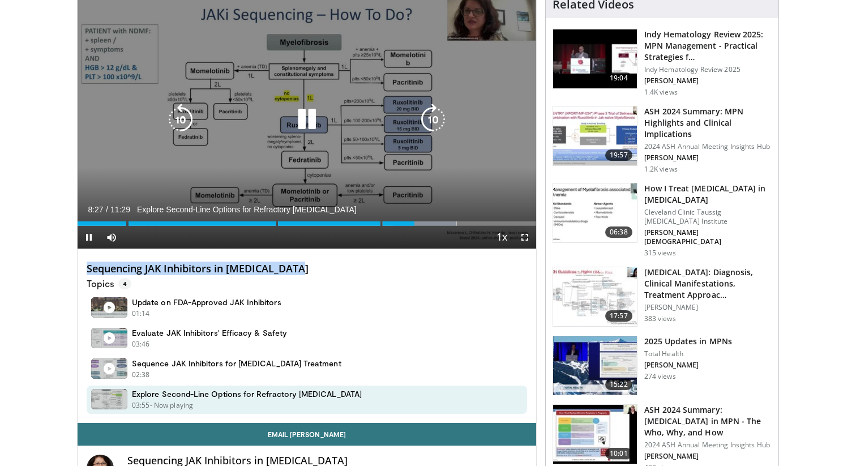
click at [301, 123] on icon "Video Player" at bounding box center [307, 120] width 32 height 32
click at [319, 116] on icon "Video Player" at bounding box center [307, 120] width 32 height 32
click at [309, 131] on icon "Video Player" at bounding box center [307, 120] width 32 height 32
click at [305, 126] on icon "Video Player" at bounding box center [307, 120] width 32 height 32
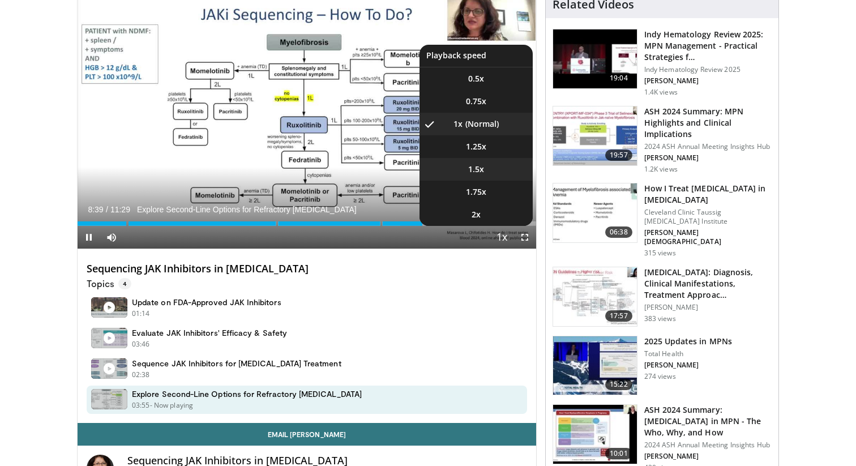
click at [507, 177] on li "1.5x" at bounding box center [475, 169] width 113 height 23
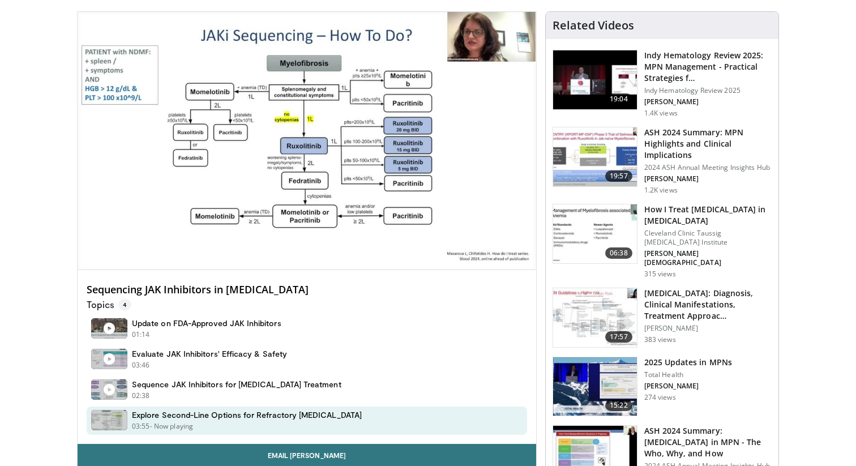
scroll to position [90, 0]
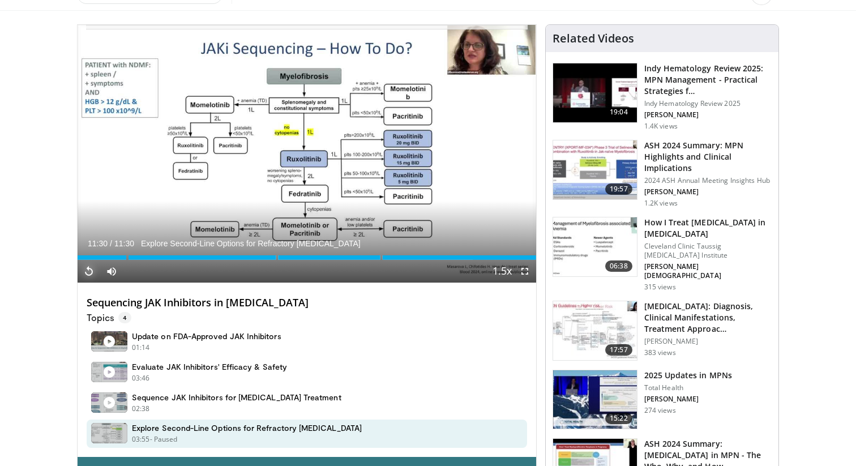
click at [90, 269] on span "Video Player" at bounding box center [89, 271] width 23 height 23
